Goal: Navigation & Orientation: Find specific page/section

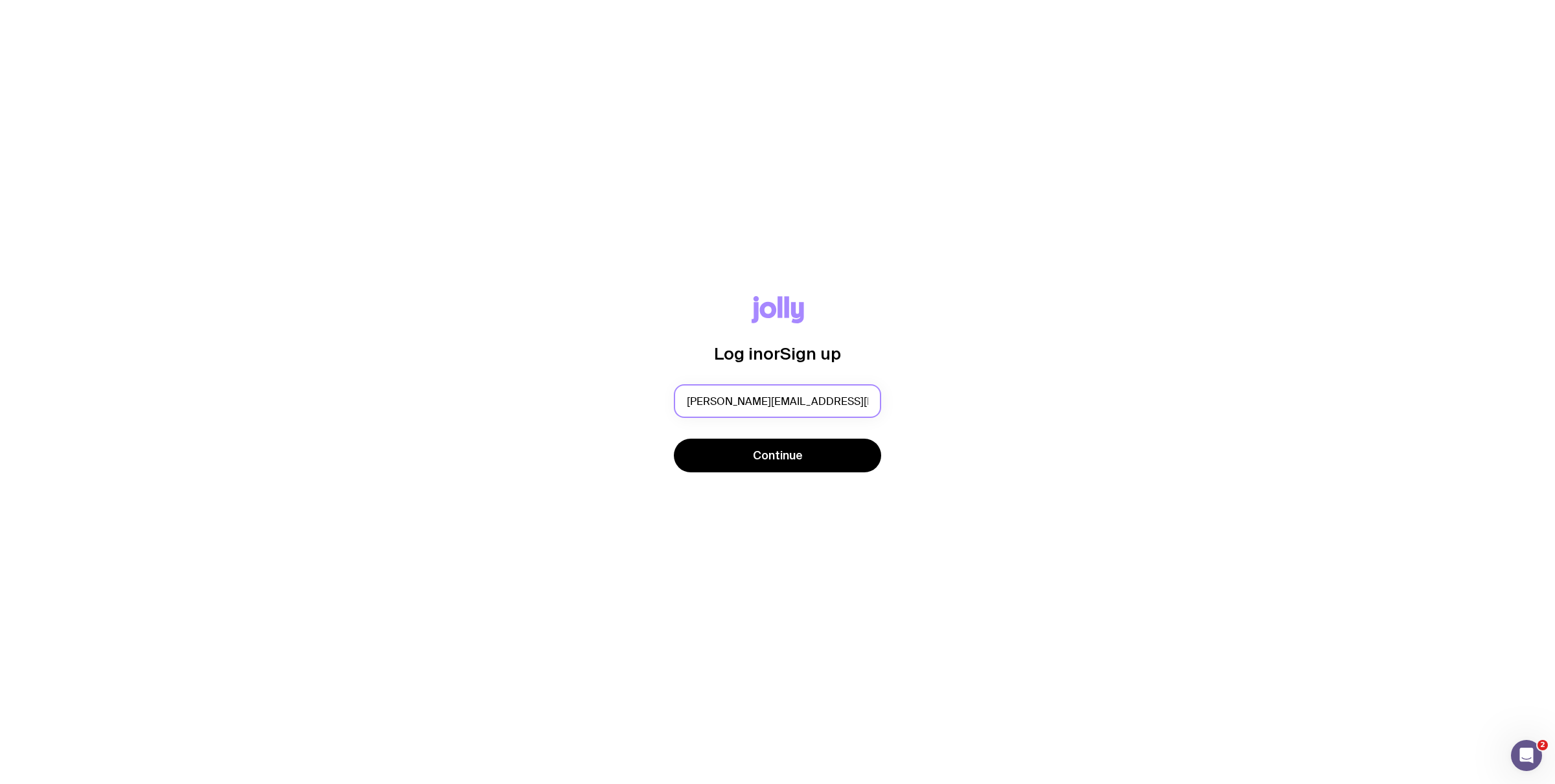
click at [719, 399] on input "ashley@intopia.digital" at bounding box center [777, 400] width 207 height 34
type input "ashley.ling@intopia.digital"
click at [673, 439] on button "Continue" at bounding box center [777, 455] width 207 height 34
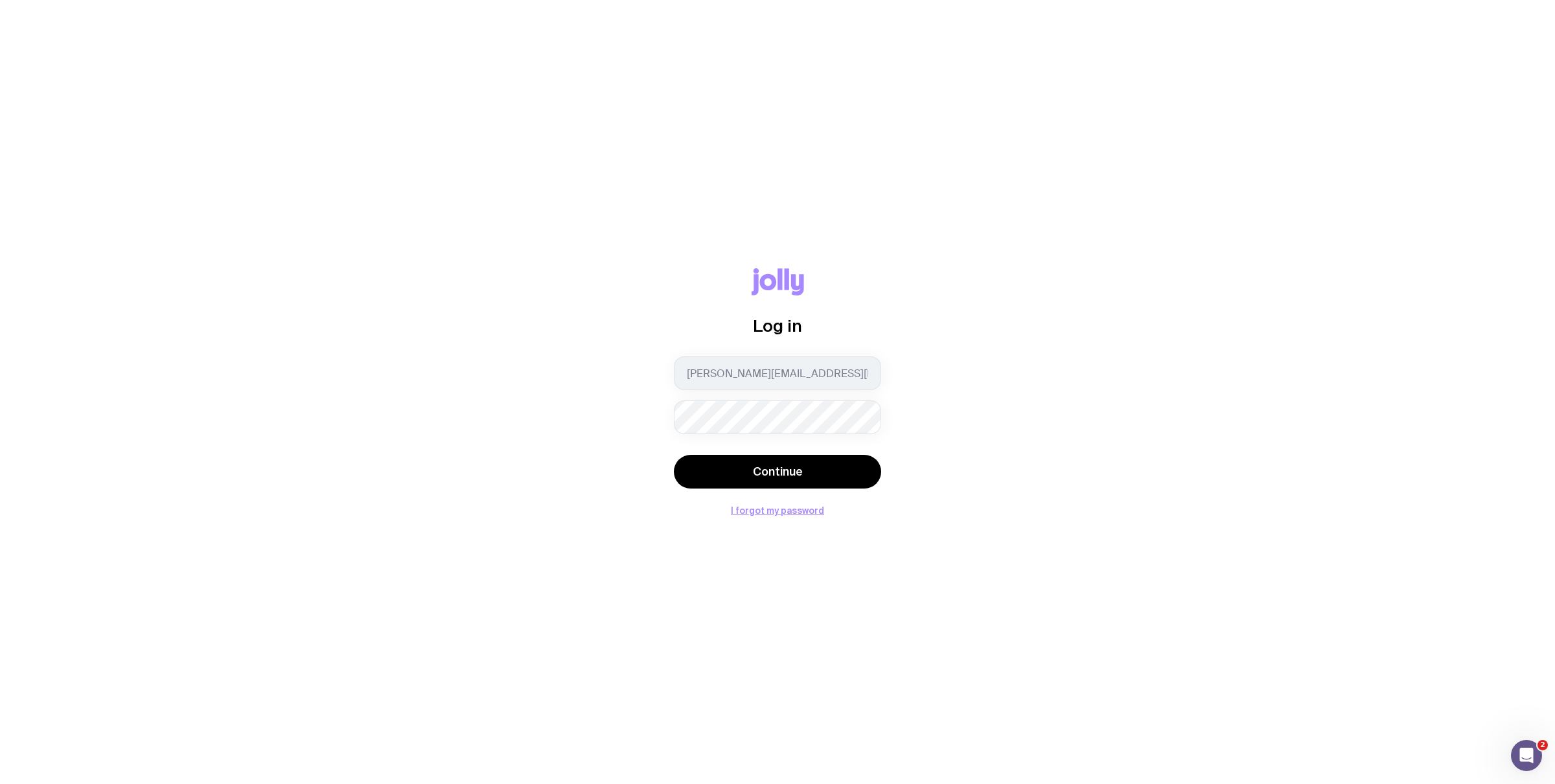
click at [0, 783] on com-1password-button at bounding box center [0, 784] width 0 height 0
click at [763, 465] on span "Continue" at bounding box center [778, 472] width 50 height 16
click at [737, 432] on form "ashley.ling@intopia.digital Continue The email or password provided is incorrec…" at bounding box center [777, 424] width 207 height 148
click at [820, 479] on button "Continue" at bounding box center [777, 465] width 207 height 34
click at [580, 414] on div "Log in ashley.ling@intopia.digital Continue The email or password provided is i…" at bounding box center [778, 391] width 1493 height 260
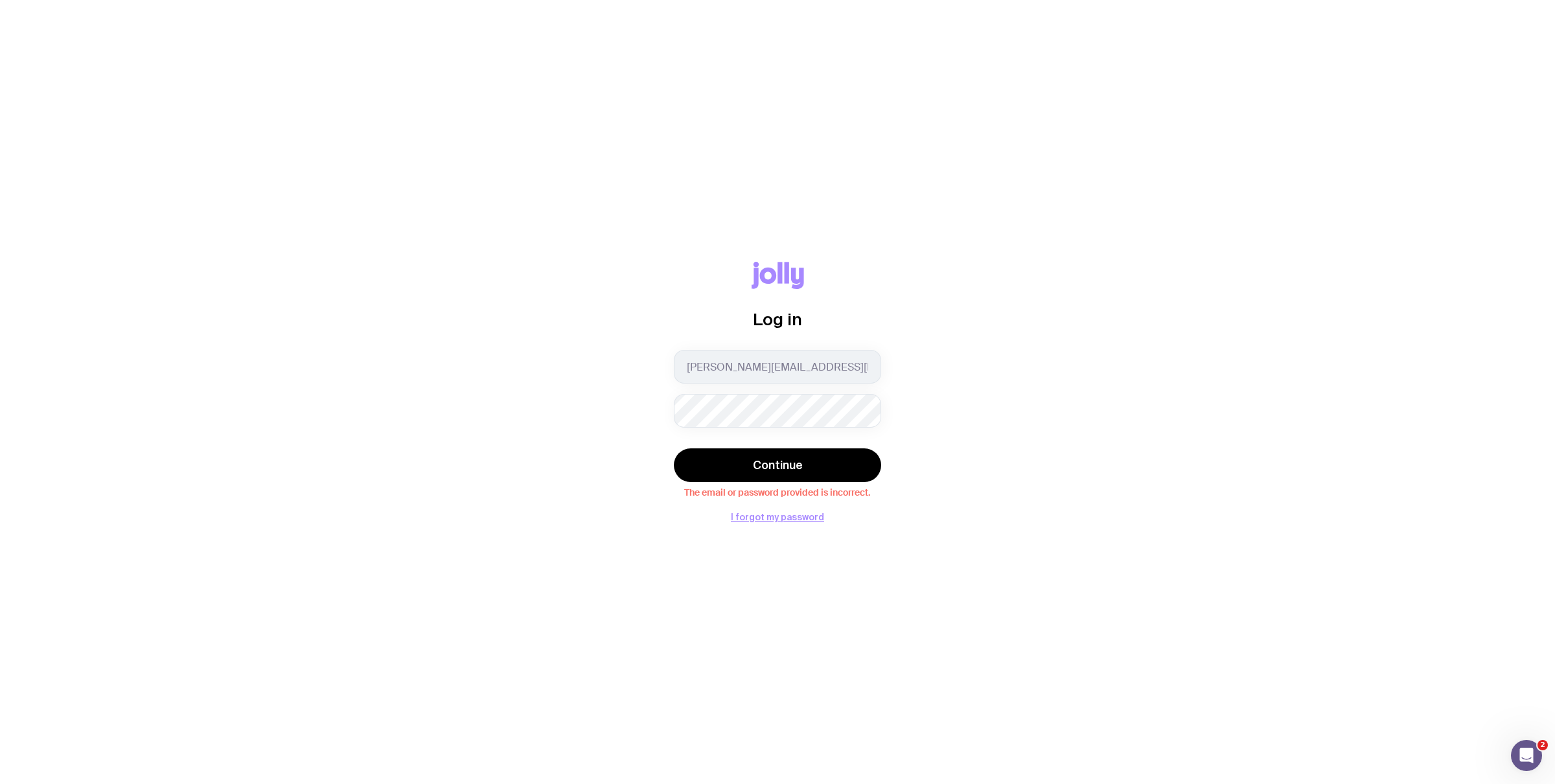
click at [902, 325] on div "Log in ashley.ling@intopia.digital Continue The email or password provided is i…" at bounding box center [778, 391] width 1493 height 260
click at [920, 418] on div "Log in ashley.ling@intopia.digital Continue The email or password provided is i…" at bounding box center [778, 391] width 1493 height 260
click at [796, 453] on button "Continue" at bounding box center [777, 465] width 207 height 34
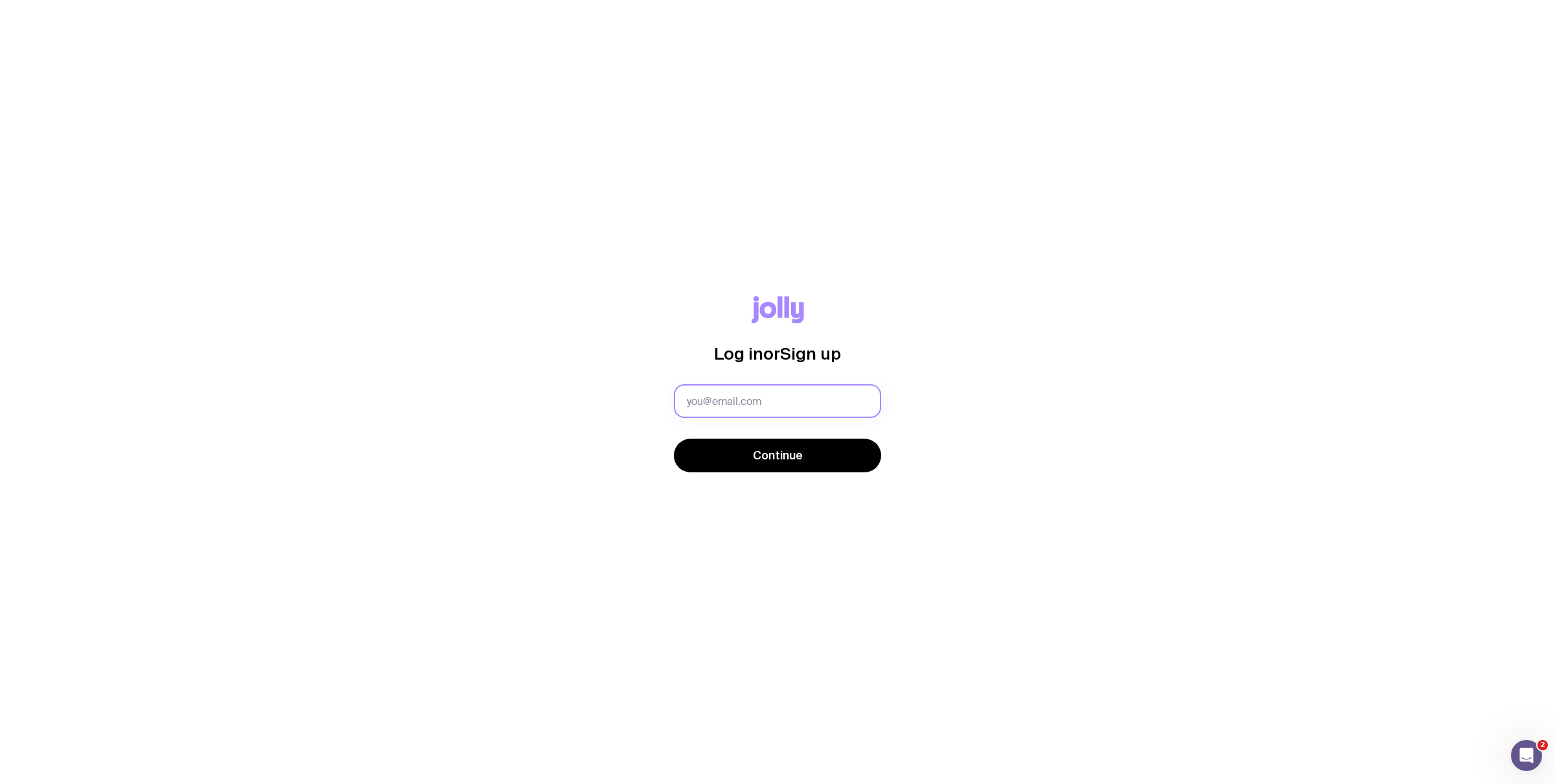
click at [751, 400] on input "text" at bounding box center [777, 400] width 207 height 34
type input "[EMAIL_ADDRESS][DOMAIN_NAME]"
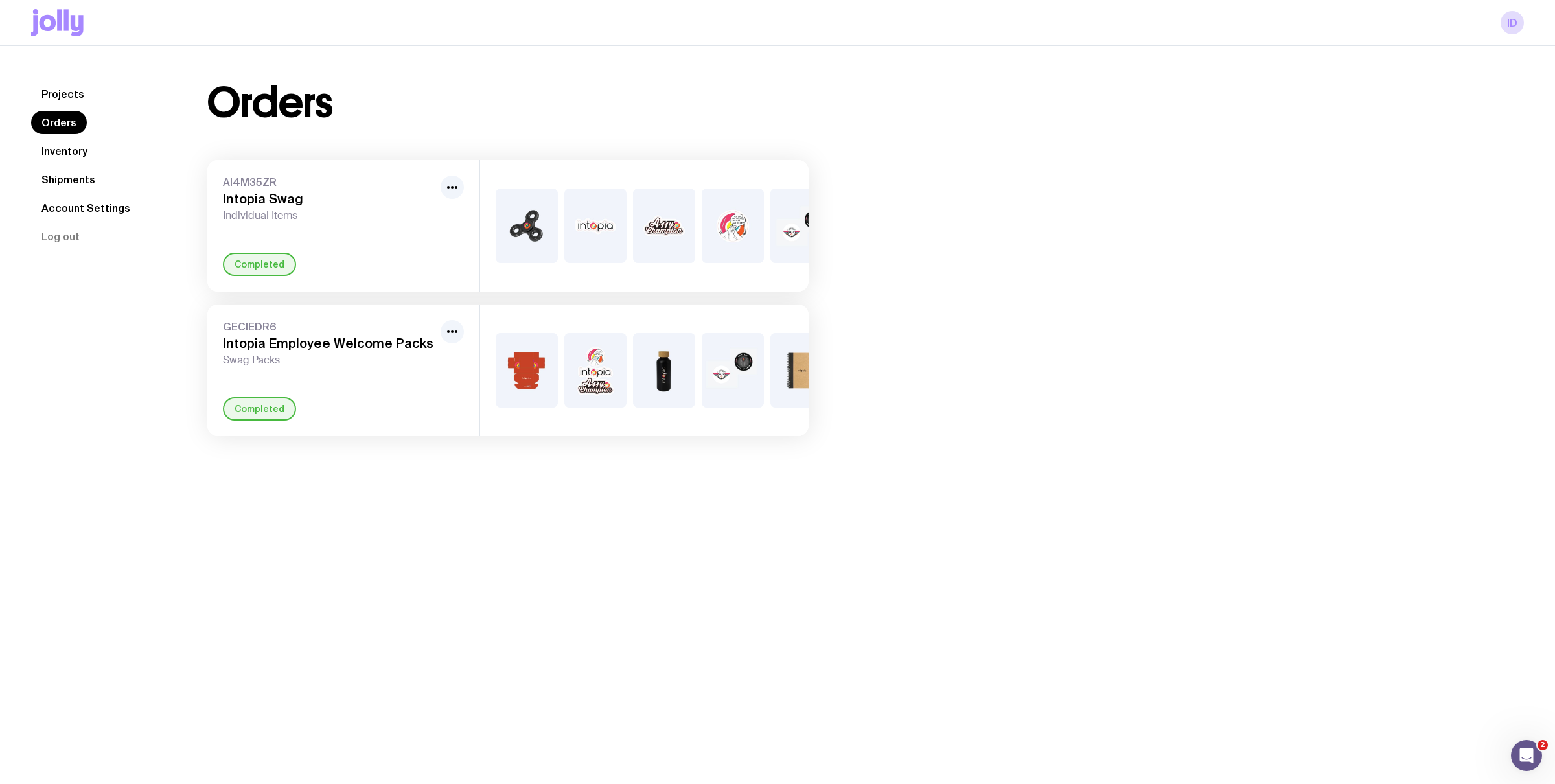
click at [71, 155] on link "Inventory" at bounding box center [64, 151] width 67 height 24
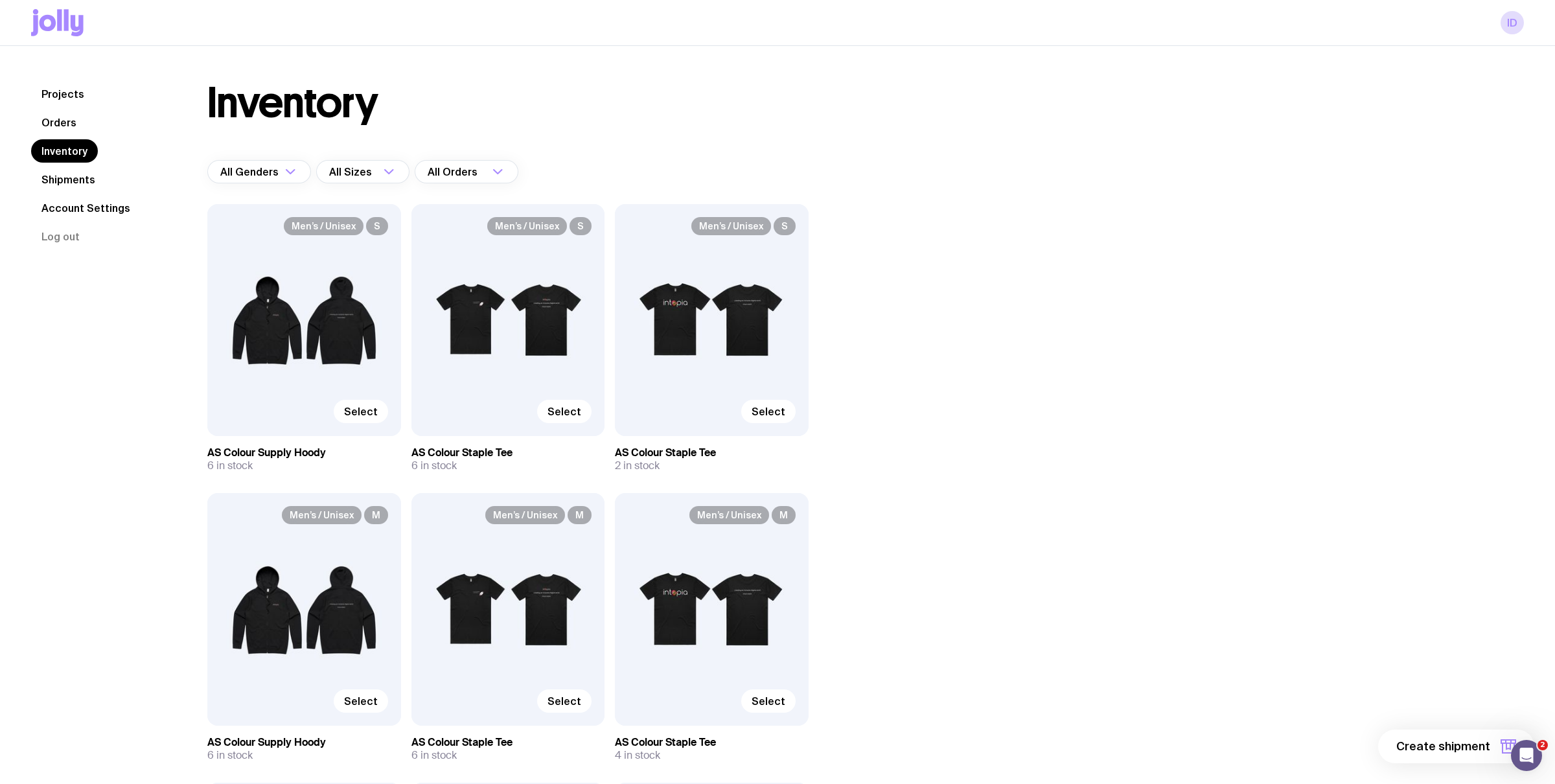
click at [57, 128] on link "Orders" at bounding box center [59, 122] width 56 height 24
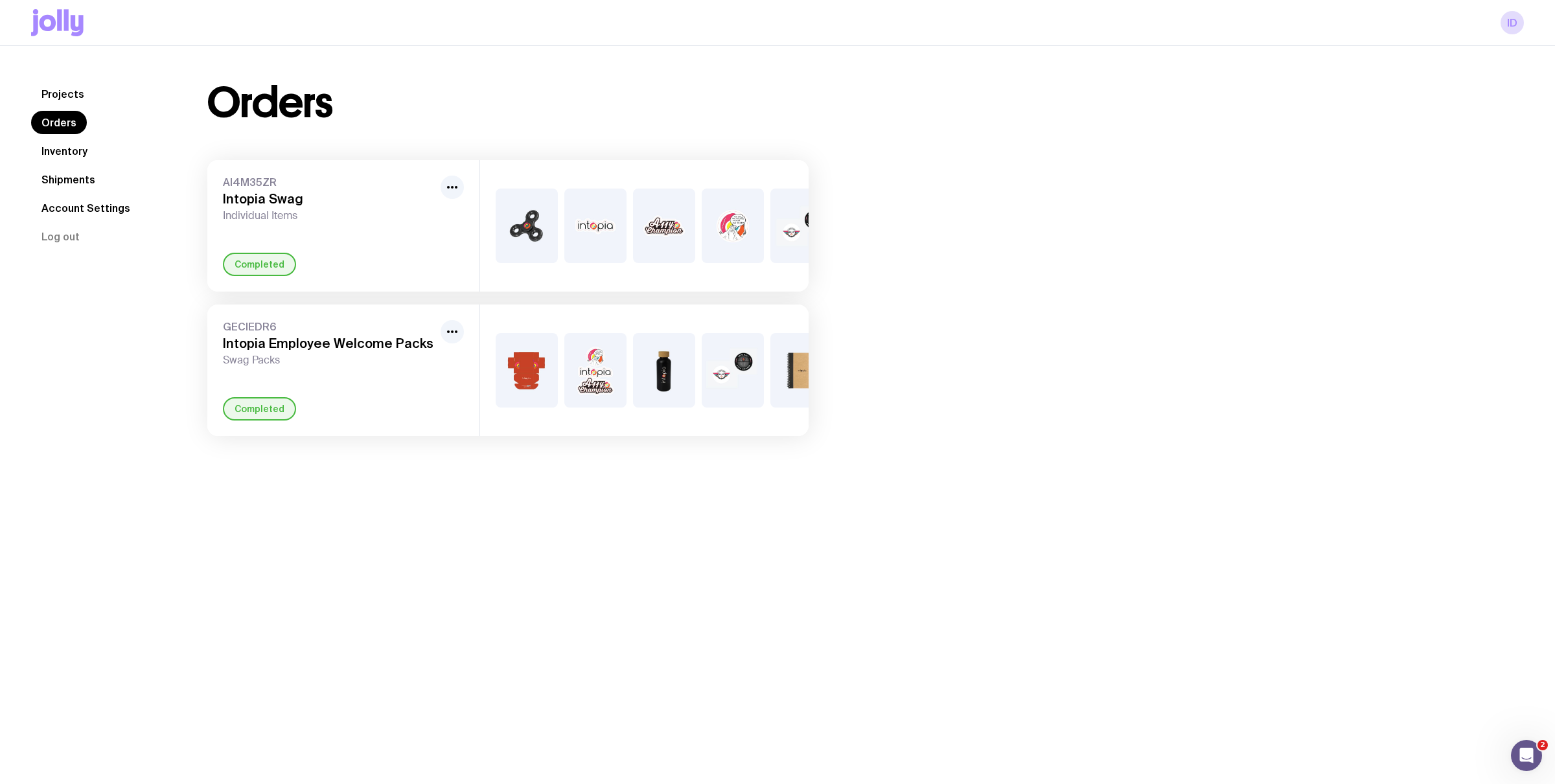
click at [49, 94] on link "Projects" at bounding box center [63, 94] width 64 height 24
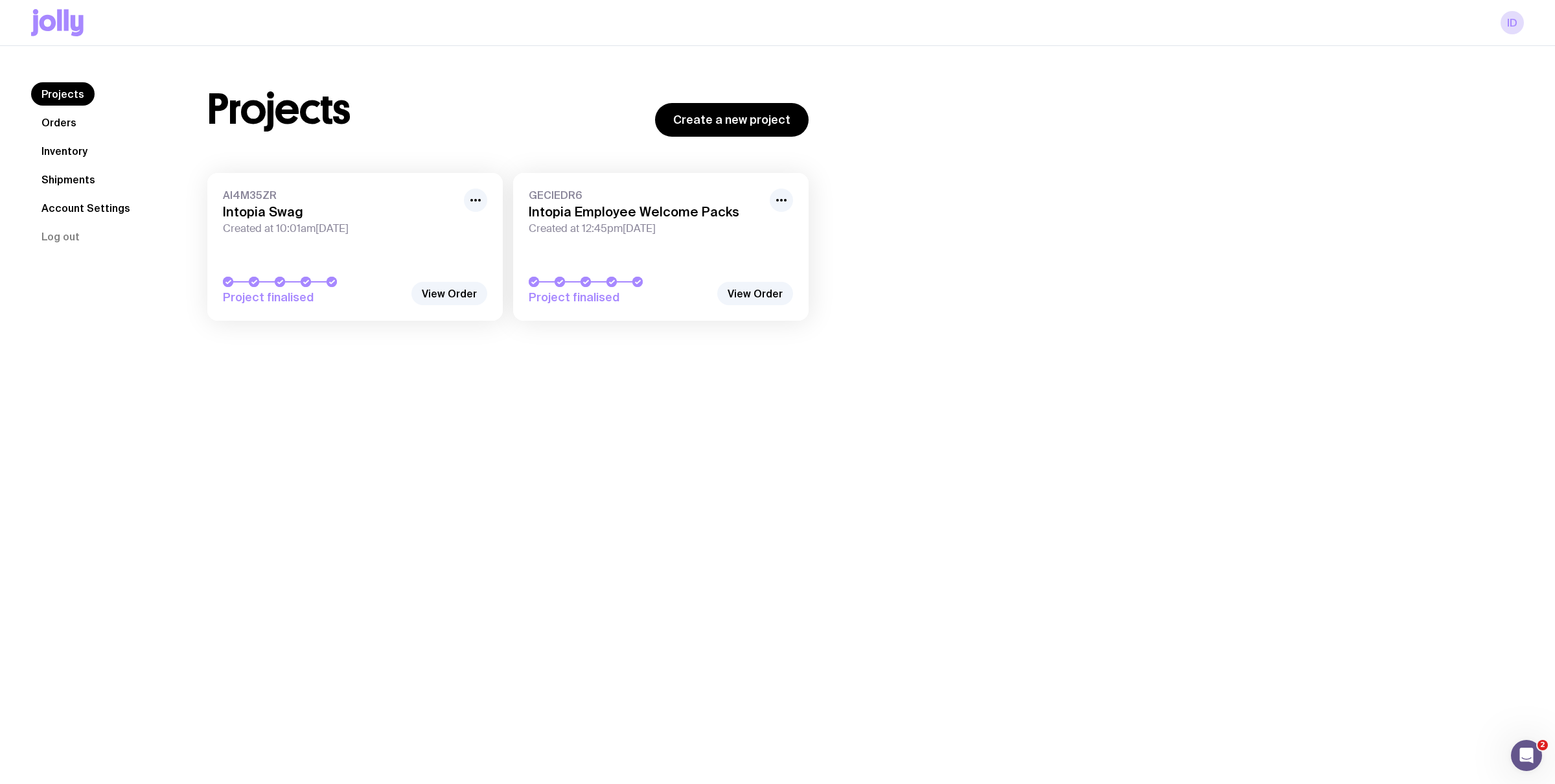
click at [62, 184] on link "Shipments" at bounding box center [68, 180] width 75 height 24
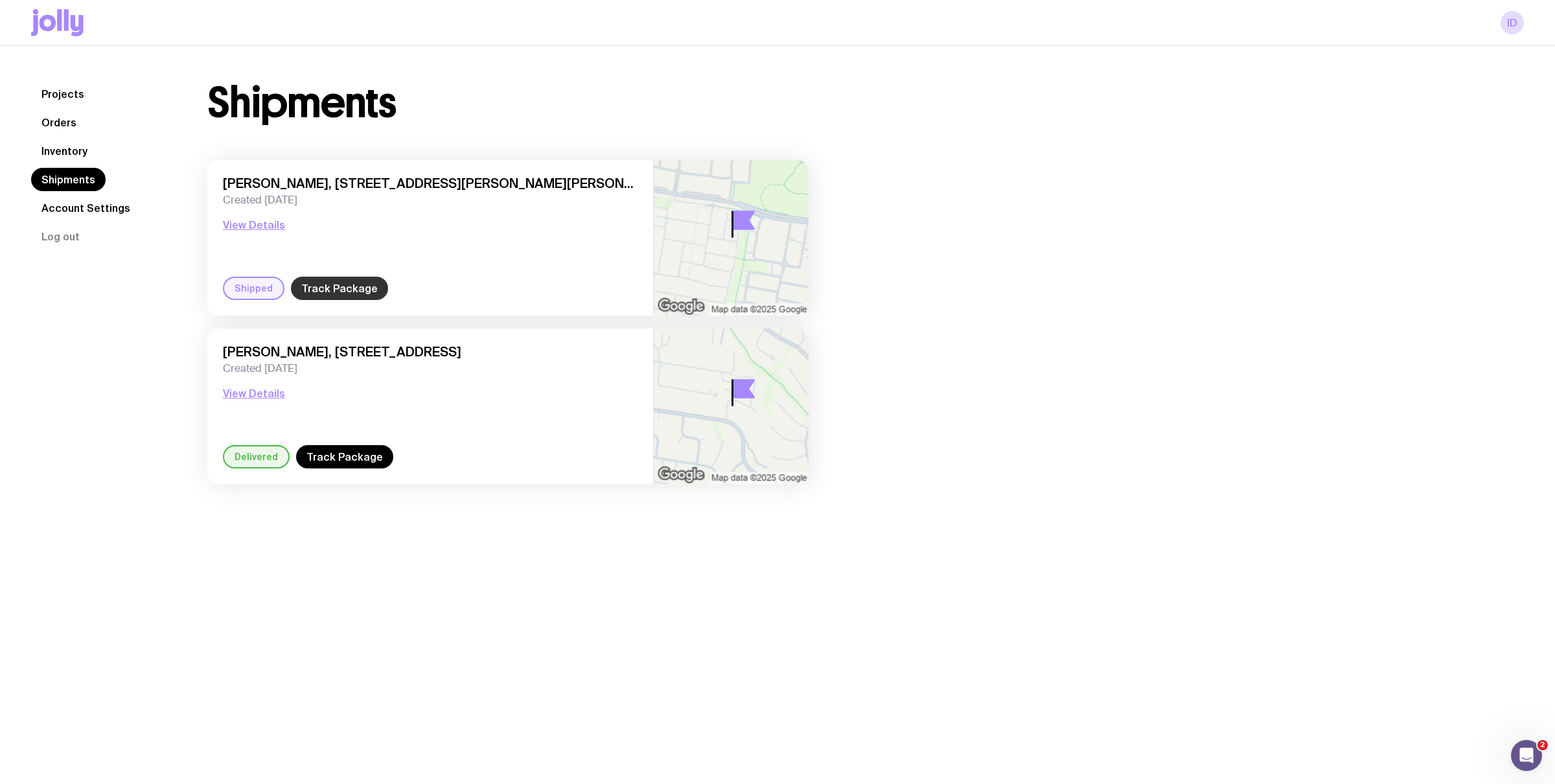
click at [333, 279] on link "Track Package" at bounding box center [340, 288] width 97 height 24
click at [306, 277] on link "Track Package" at bounding box center [340, 288] width 97 height 24
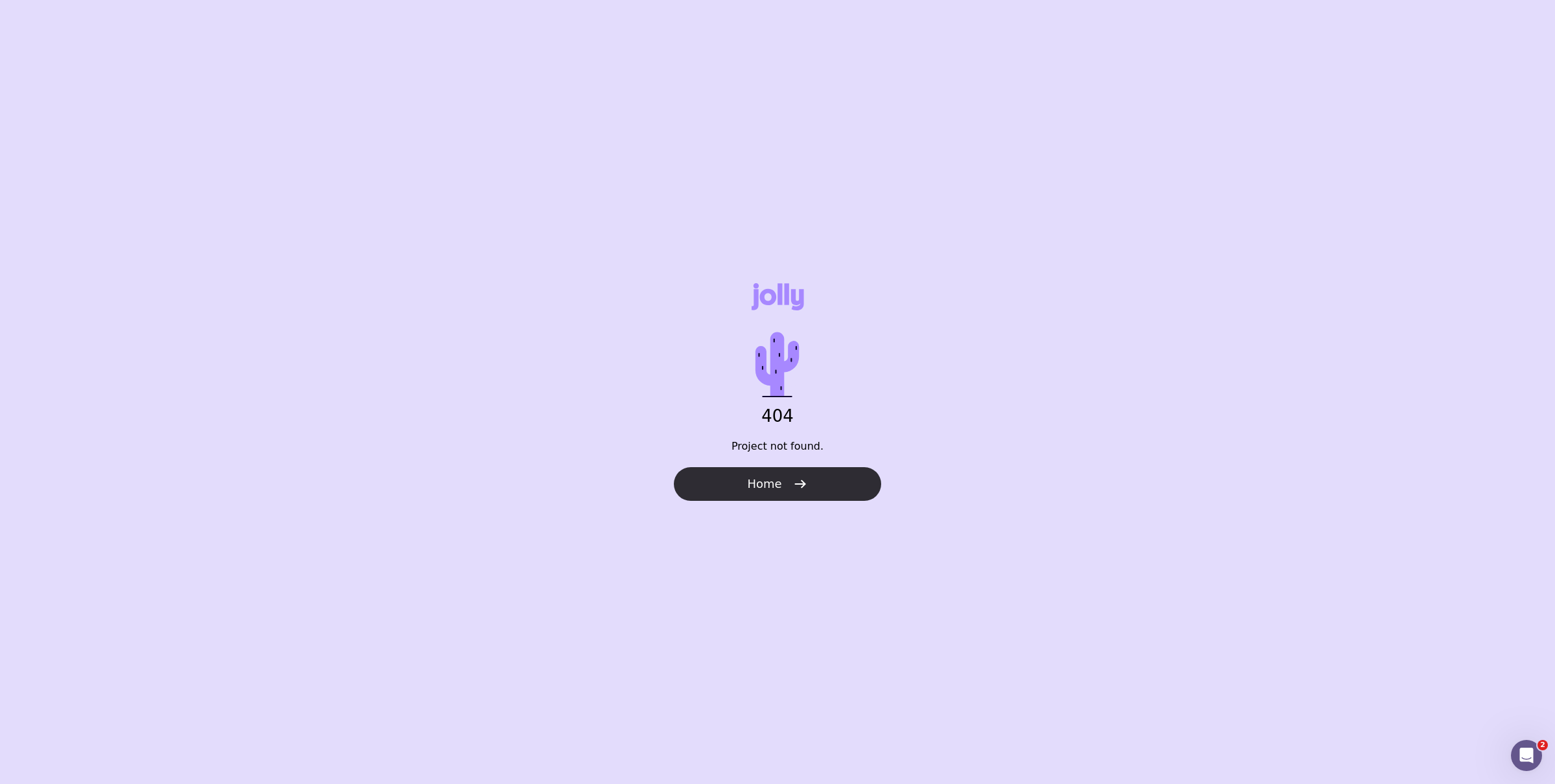
click at [727, 487] on button "Home" at bounding box center [777, 483] width 207 height 34
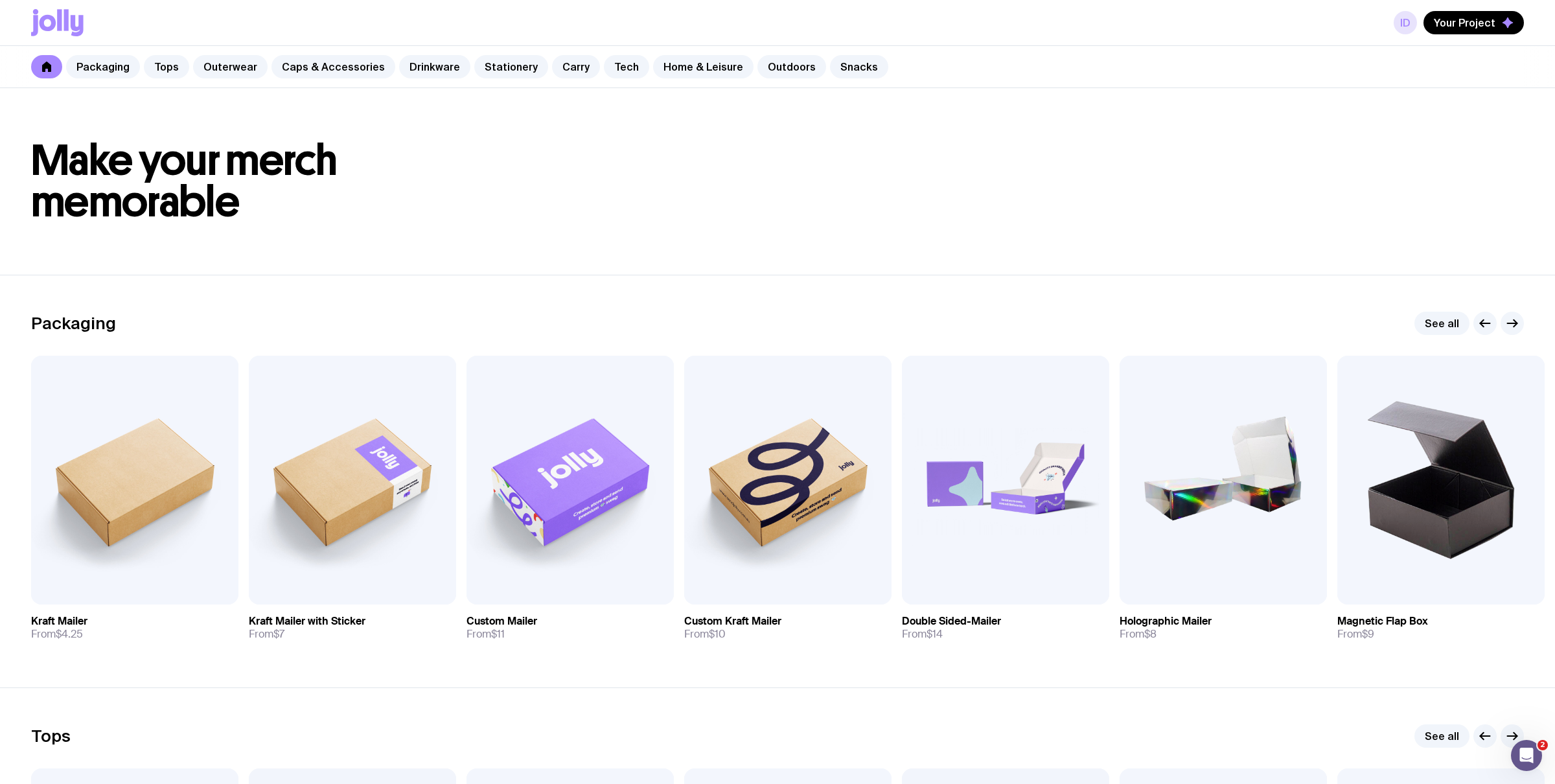
click at [1407, 20] on link "ID" at bounding box center [1405, 23] width 24 height 24
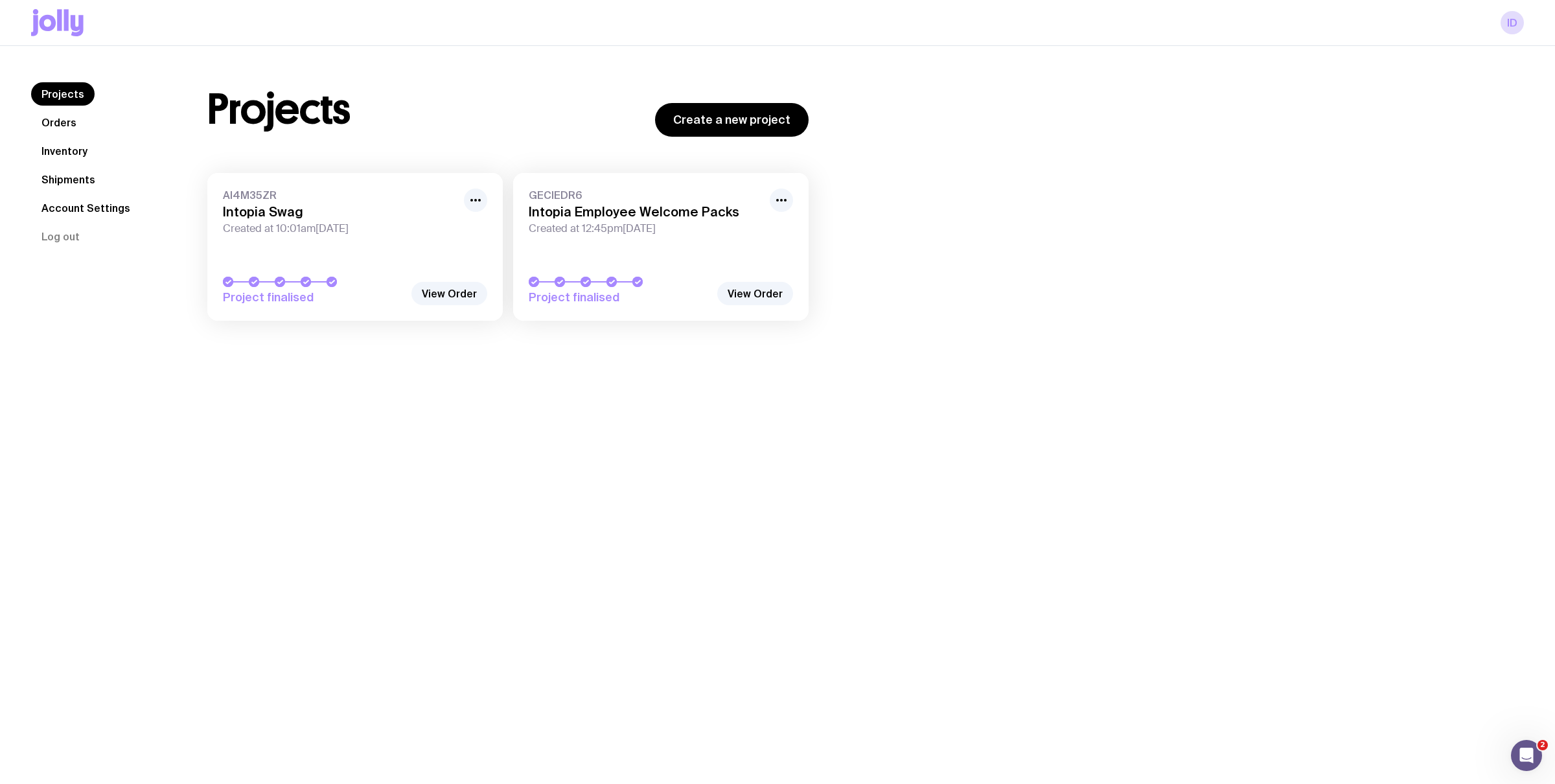
click at [65, 124] on link "Orders" at bounding box center [59, 122] width 56 height 24
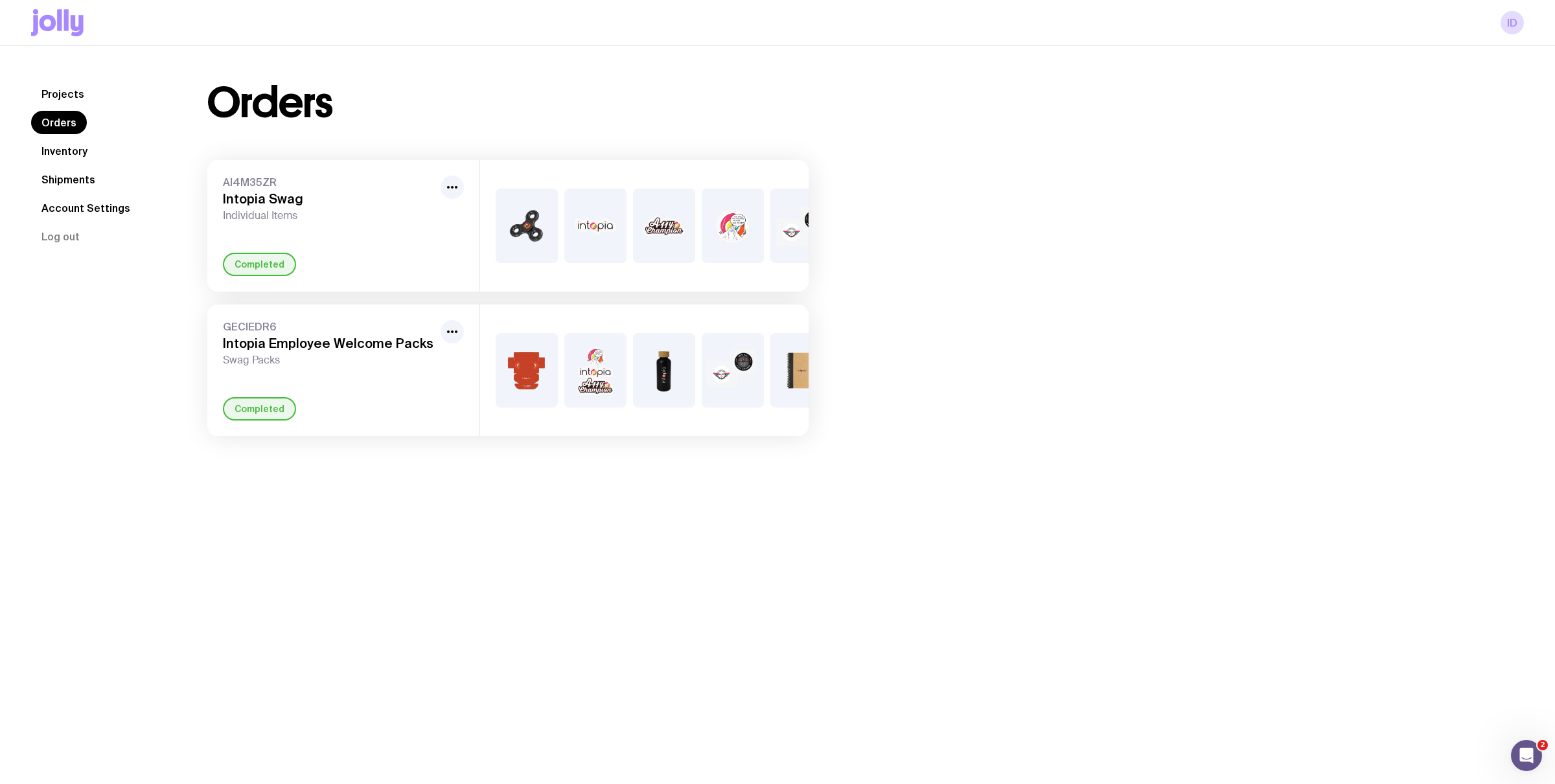
click at [61, 155] on link "Inventory" at bounding box center [64, 151] width 67 height 24
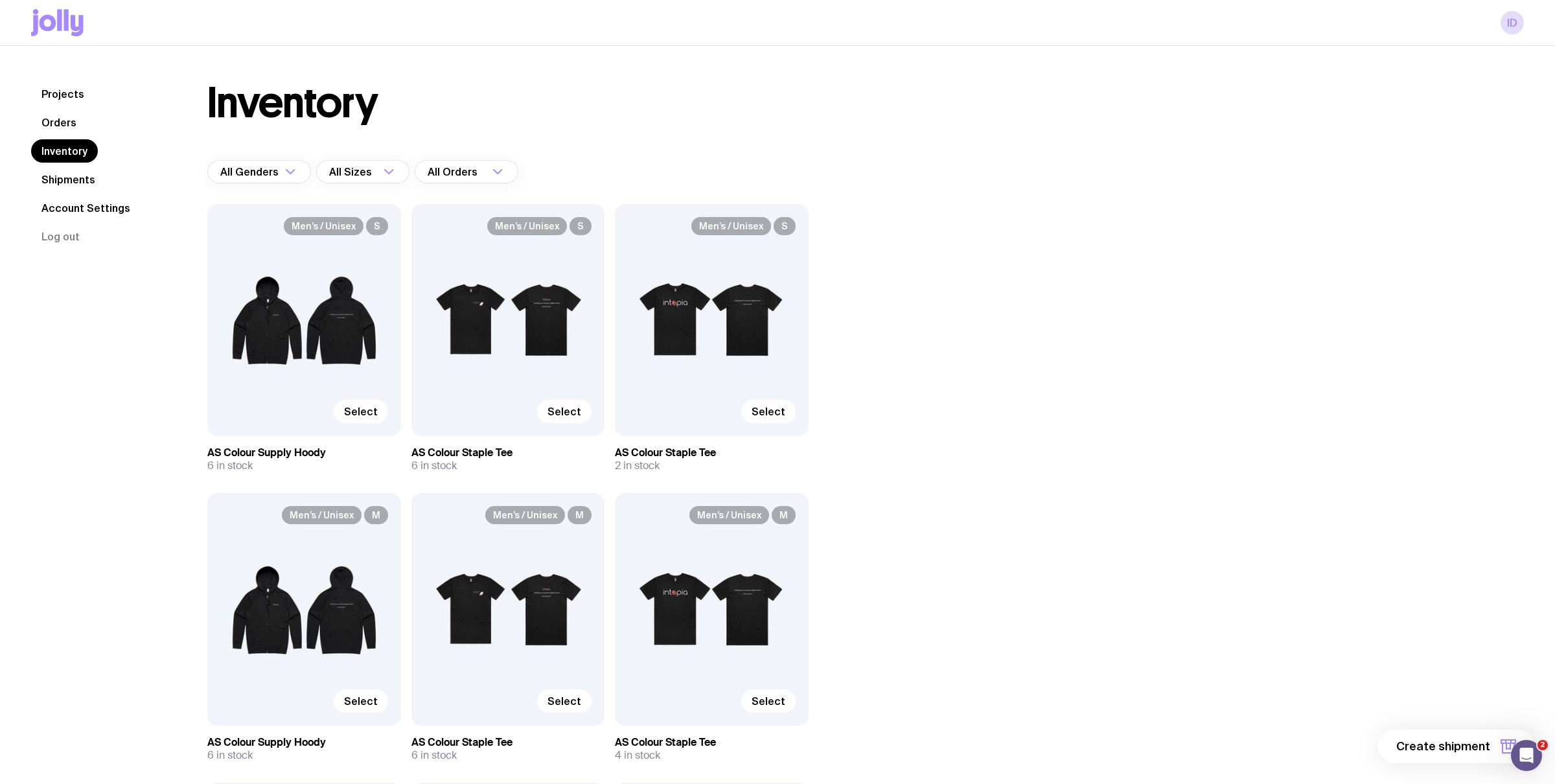
click at [65, 183] on link "Shipments" at bounding box center [68, 180] width 75 height 24
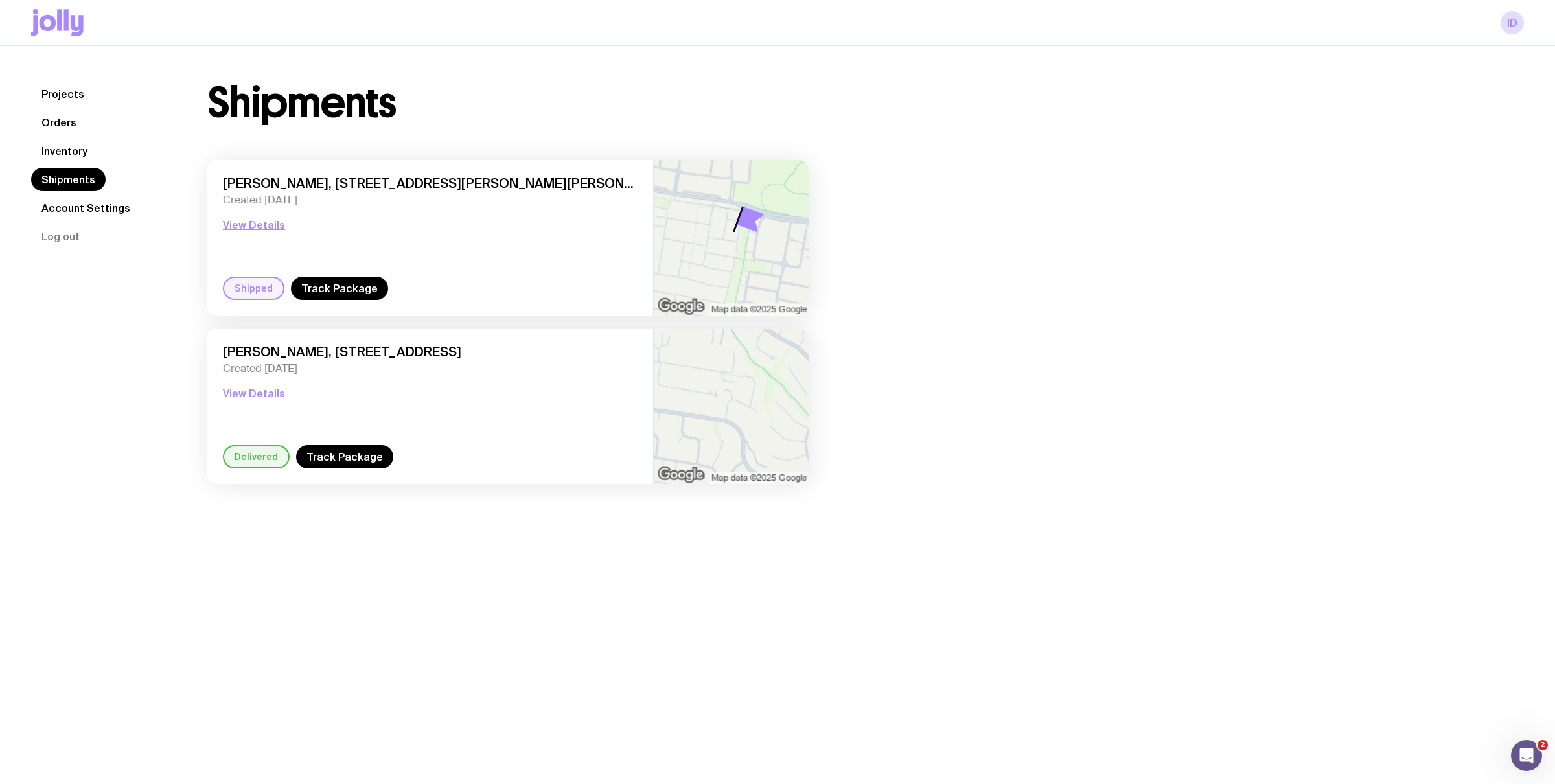
click at [72, 207] on link "Account Settings" at bounding box center [86, 208] width 109 height 24
